Goal: Understand process/instructions: Learn how to perform a task or action

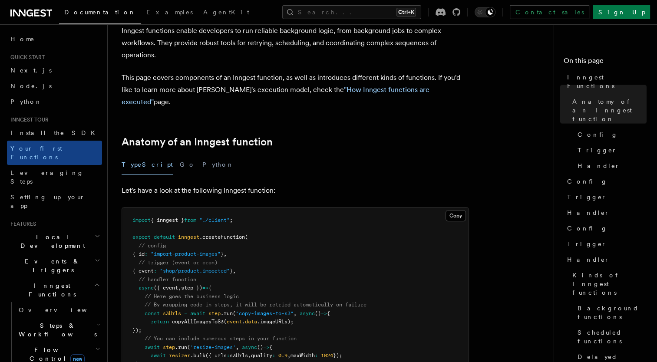
scroll to position [43, 0]
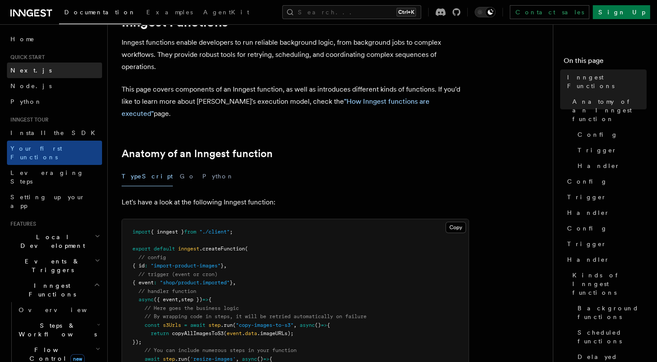
click at [46, 73] on link "Next.js" at bounding box center [54, 71] width 95 height 16
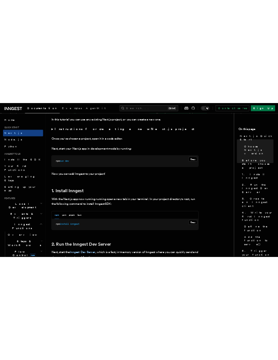
scroll to position [478, 0]
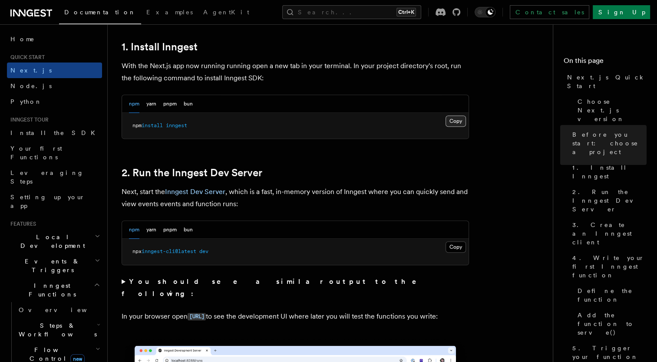
click at [455, 121] on button "Copy Copied" at bounding box center [456, 121] width 20 height 11
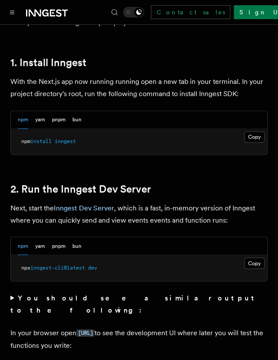
scroll to position [521, 0]
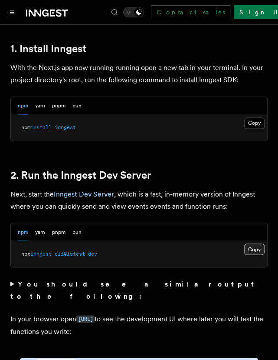
click at [254, 243] on button "Copy Copied" at bounding box center [255, 248] width 20 height 11
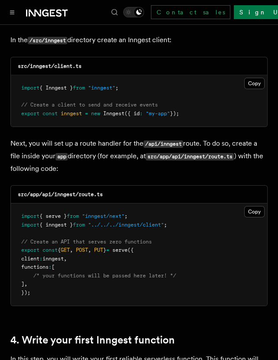
scroll to position [1042, 0]
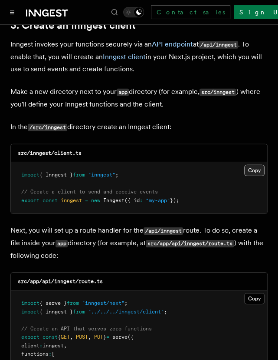
click at [250, 165] on button "Copy Copied" at bounding box center [255, 170] width 20 height 11
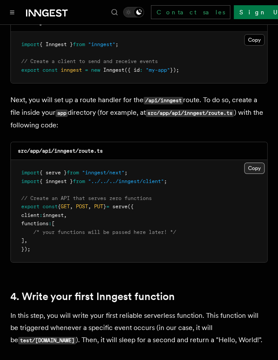
click at [254, 162] on button "Copy Copied" at bounding box center [255, 167] width 20 height 11
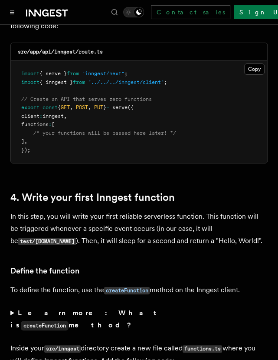
scroll to position [1390, 0]
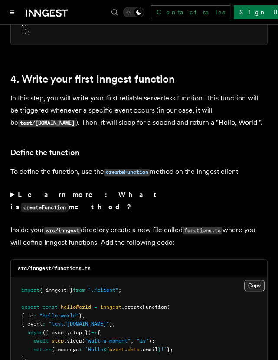
click at [258, 280] on button "Copy Copied" at bounding box center [255, 285] width 20 height 11
click at [43, 12] on icon at bounding box center [45, 13] width 7 height 7
